Goal: Information Seeking & Learning: Learn about a topic

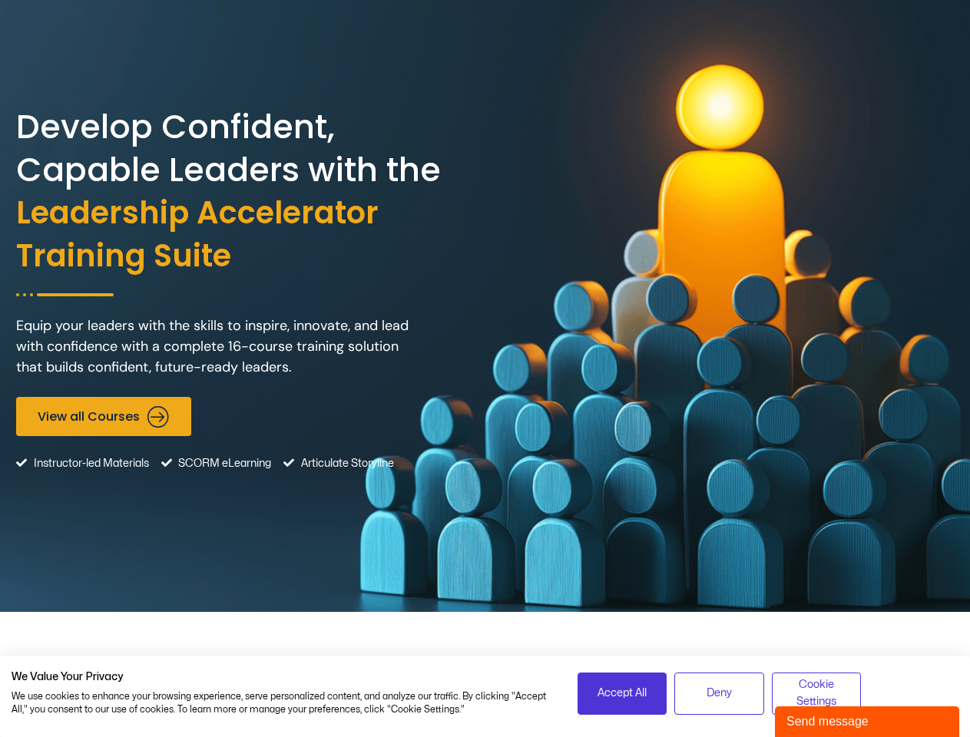
click at [485, 369] on div "Develop Confident, Capable Leaders with the Leadership Accelerator Training Sui…" at bounding box center [485, 306] width 938 height 612
click at [622, 693] on span "Accept All" at bounding box center [621, 693] width 49 height 17
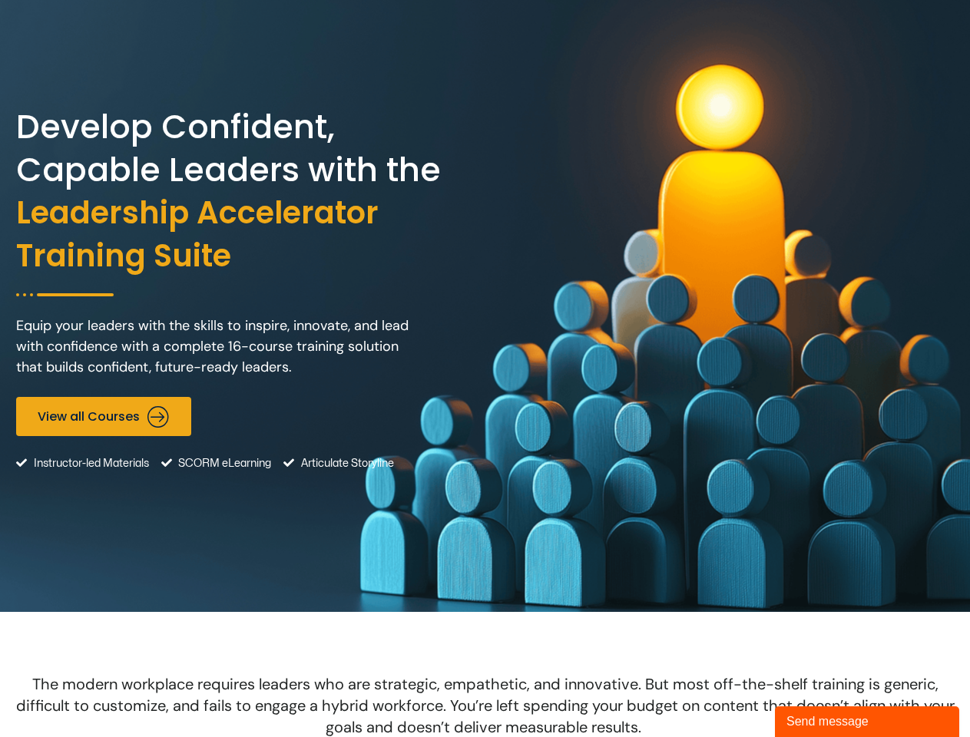
click at [719, 693] on span "The modern workplace requires leaders who are strategic, empathetic, and innova…" at bounding box center [485, 705] width 938 height 63
click at [816, 693] on span "The modern workplace requires leaders who are strategic, empathetic, and innova…" at bounding box center [485, 705] width 938 height 63
click at [867, 722] on div "Send message" at bounding box center [866, 722] width 161 height 18
